Goal: Task Accomplishment & Management: Use online tool/utility

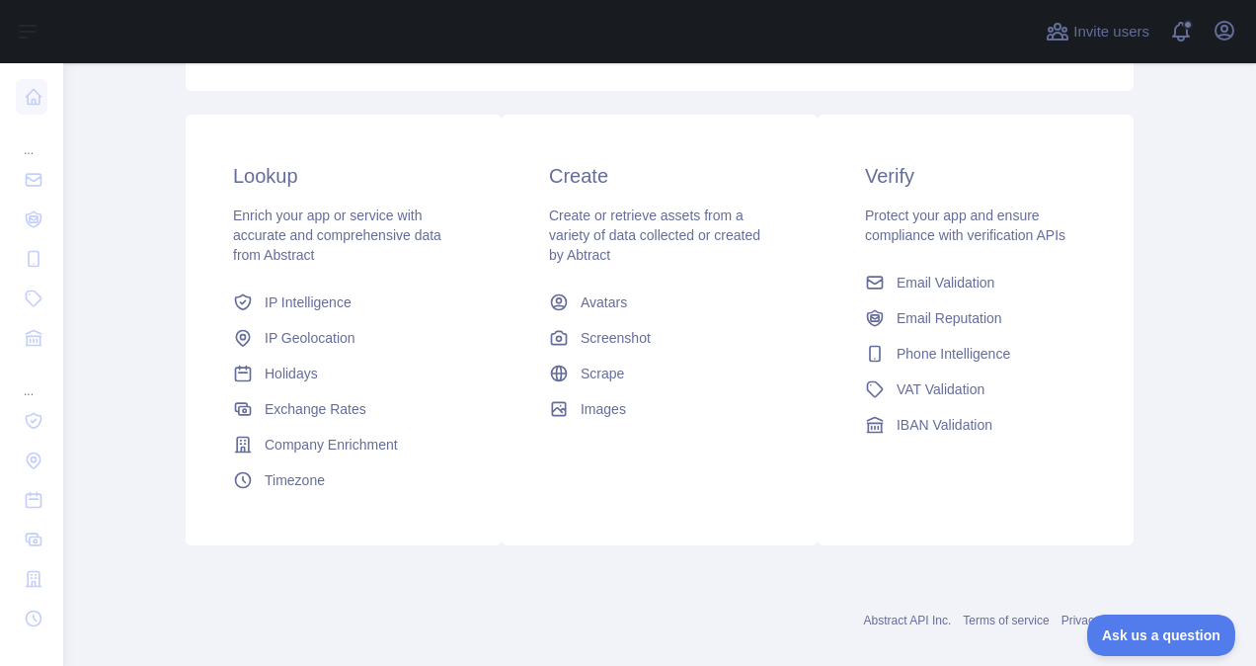
scroll to position [300, 0]
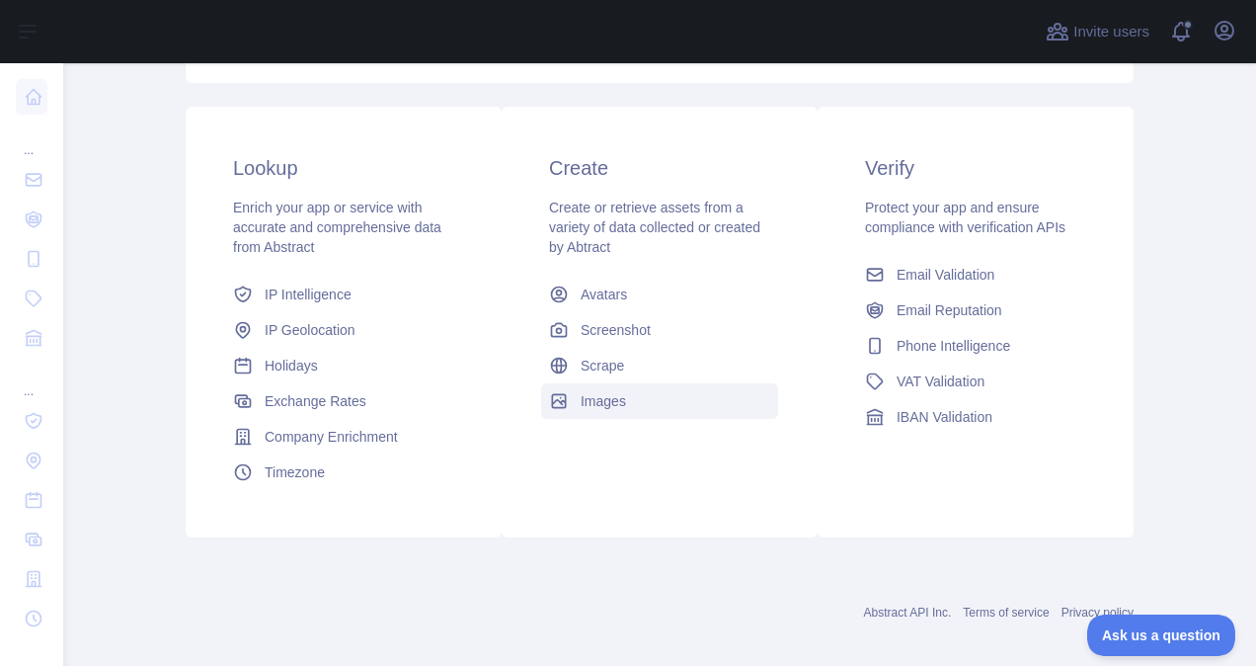
click at [581, 409] on span "Images" at bounding box center [603, 401] width 45 height 20
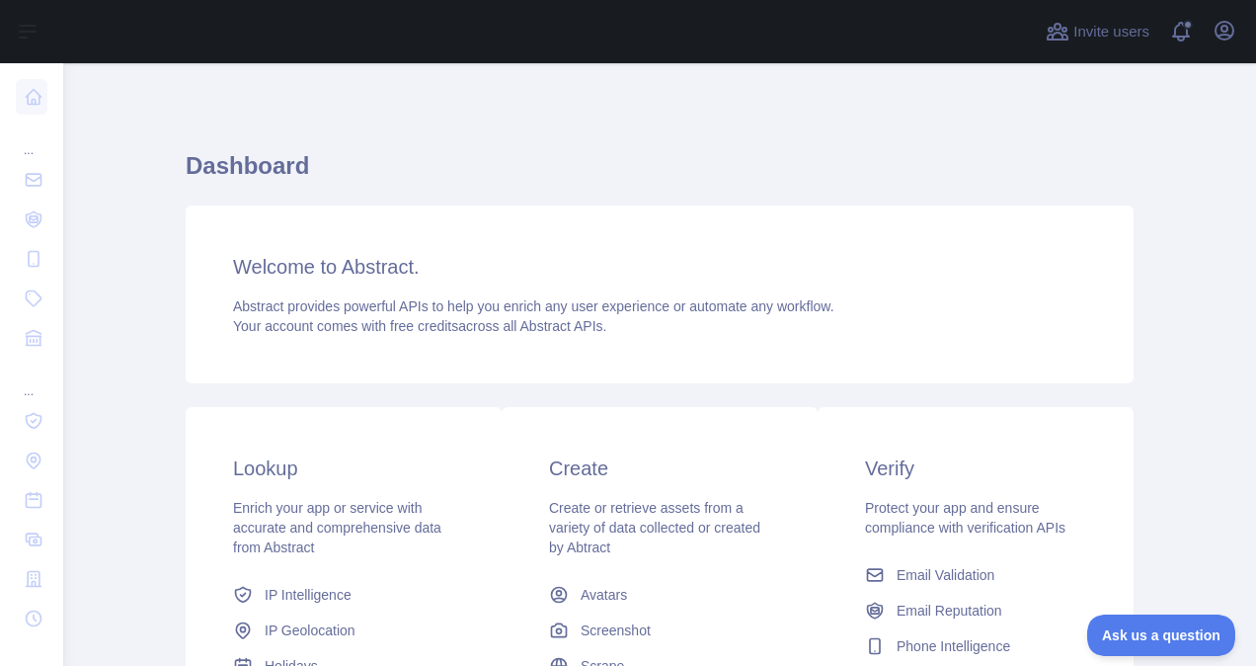
click at [698, 60] on div at bounding box center [548, 31] width 939 height 63
